Goal: Navigation & Orientation: Understand site structure

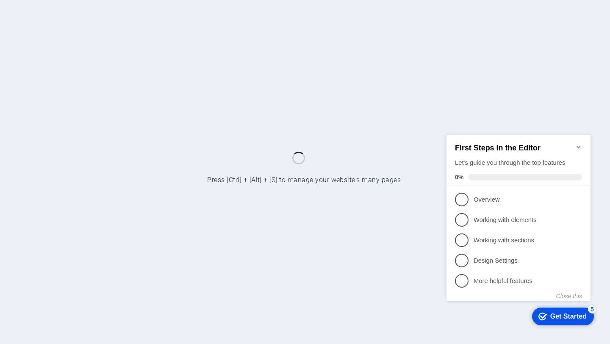
click at [578, 143] on icon "Minimize checklist" at bounding box center [578, 146] width 7 height 7
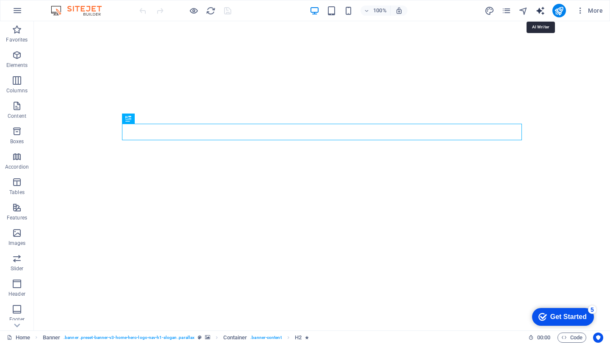
click at [542, 13] on icon "text_generator" at bounding box center [540, 11] width 10 height 10
select select "English"
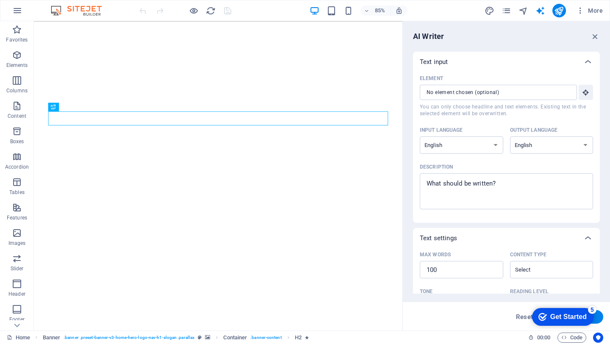
click at [594, 44] on div "AI Writer Text input Element ​ You can only choose headline and text elements. …" at bounding box center [506, 175] width 207 height 309
click at [595, 39] on icon "button" at bounding box center [595, 36] width 9 height 9
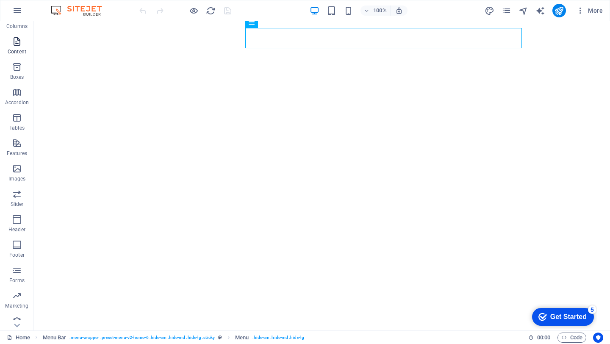
scroll to position [72, 0]
click at [16, 288] on icon "button" at bounding box center [17, 288] width 10 height 10
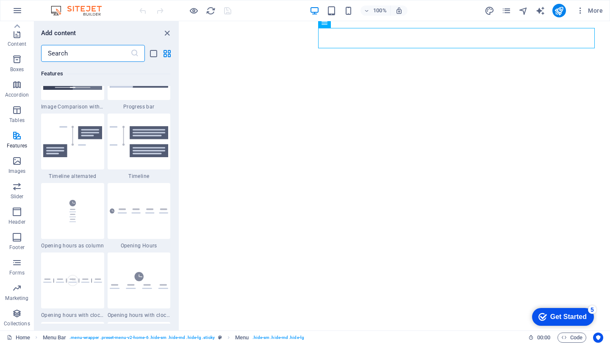
scroll to position [3544, 0]
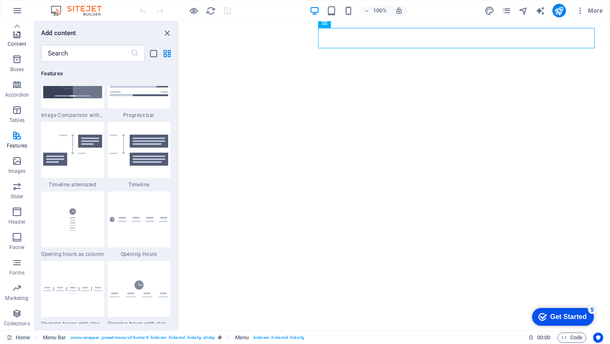
click at [16, 33] on icon "button" at bounding box center [17, 34] width 10 height 10
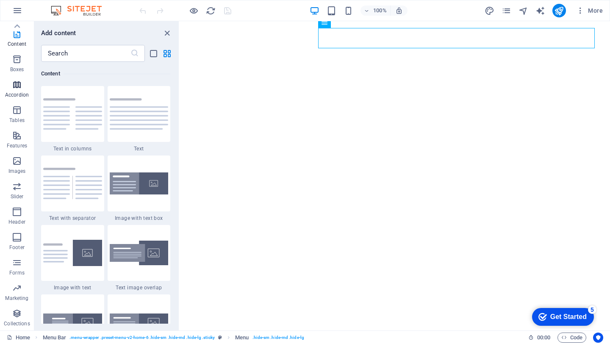
scroll to position [0, 0]
click at [14, 39] on p "Favorites" at bounding box center [17, 39] width 22 height 7
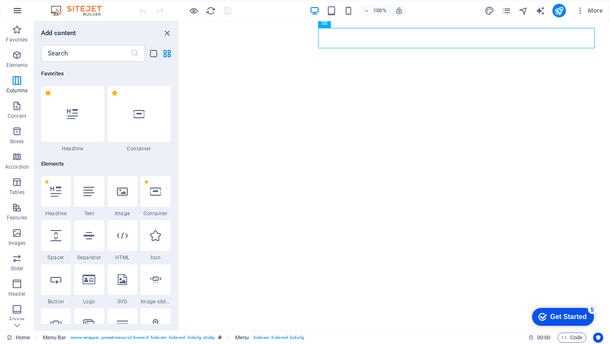
click at [22, 13] on icon "button" at bounding box center [17, 11] width 10 height 10
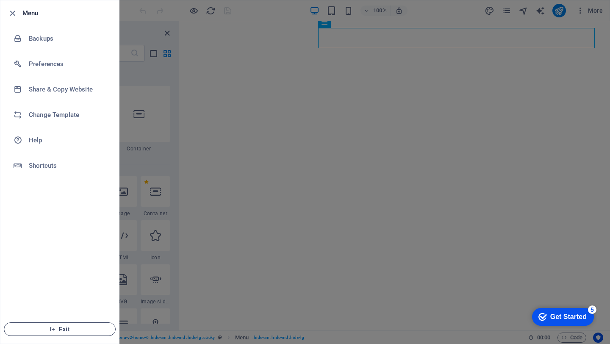
click at [43, 332] on span "Exit" at bounding box center [59, 329] width 97 height 7
